Goal: Task Accomplishment & Management: Complete application form

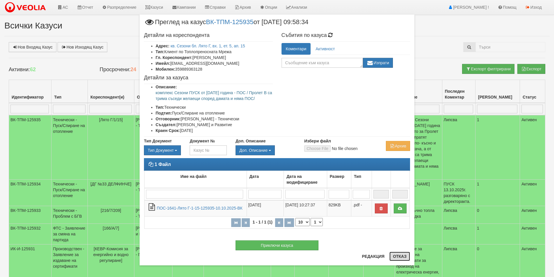
click at [396, 257] on button "Отказ" at bounding box center [399, 256] width 21 height 9
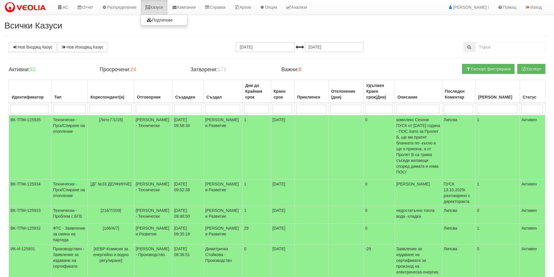
click at [161, 9] on link "Казуси" at bounding box center [154, 7] width 27 height 15
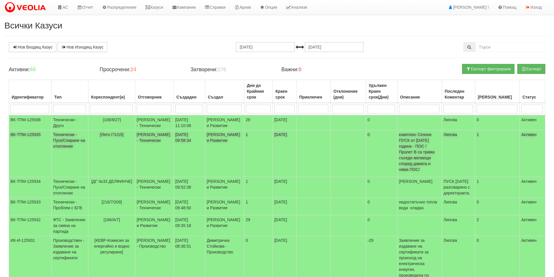
click at [227, 157] on td "[PERSON_NAME] и Развитие" at bounding box center [224, 153] width 39 height 47
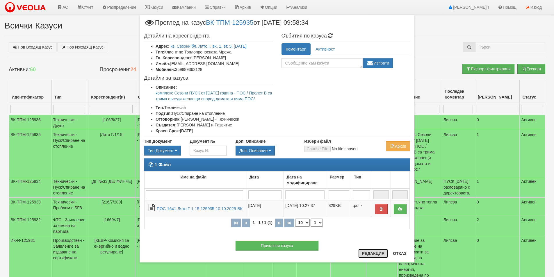
click at [376, 253] on button "Редакция" at bounding box center [373, 253] width 30 height 9
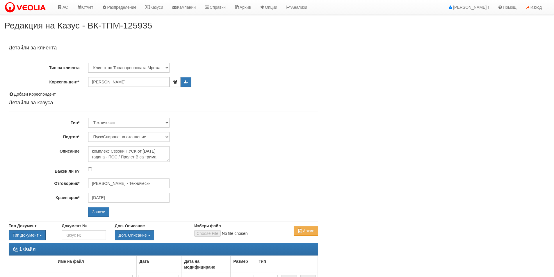
select select "Пуск/Спиране на отопление"
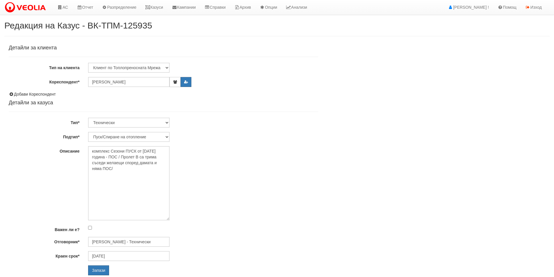
drag, startPoint x: 168, startPoint y: 161, endPoint x: 188, endPoint y: 221, distance: 63.7
click at [188, 220] on div "комплекс Сезони ПУСК от [DATE] година - ПОС / Пролет В са трима съседи желаещи …" at bounding box center [203, 183] width 238 height 74
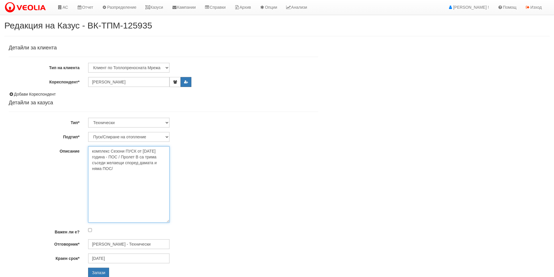
click at [113, 170] on textarea "комплекс Сезони ПУСК от [DATE] година - ПОС / Пролет В са трима съседи желаещи …" at bounding box center [128, 184] width 81 height 76
click at [111, 169] on textarea "комплекс Сезони ПУСК от [DATE] година - ПОС / Пролет В са трима съседи желаещи …" at bounding box center [128, 184] width 81 height 76
type textarea "комплекс Сезони ПУСК от 13.10.25 година - ПОС / Пролет В са трима съседи желаещ…"
